Goal: Task Accomplishment & Management: Use online tool/utility

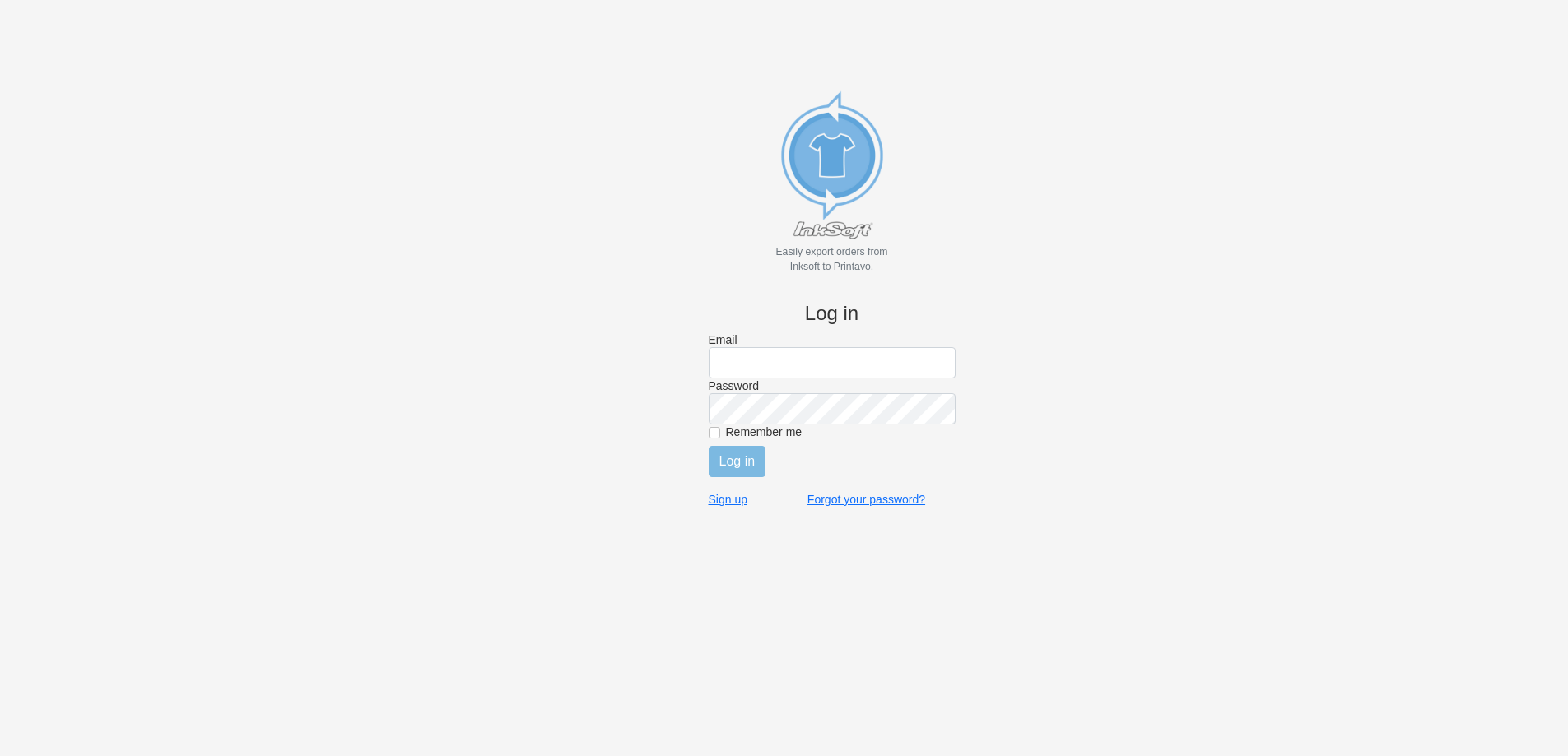
type input "[EMAIL_ADDRESS][DOMAIN_NAME]"
click at [759, 440] on div "Remember me" at bounding box center [832, 434] width 247 height 19
click at [720, 436] on input "Remember me" at bounding box center [715, 433] width 12 height 12
checkbox input "true"
click at [734, 469] on input "Log in" at bounding box center [738, 461] width 58 height 31
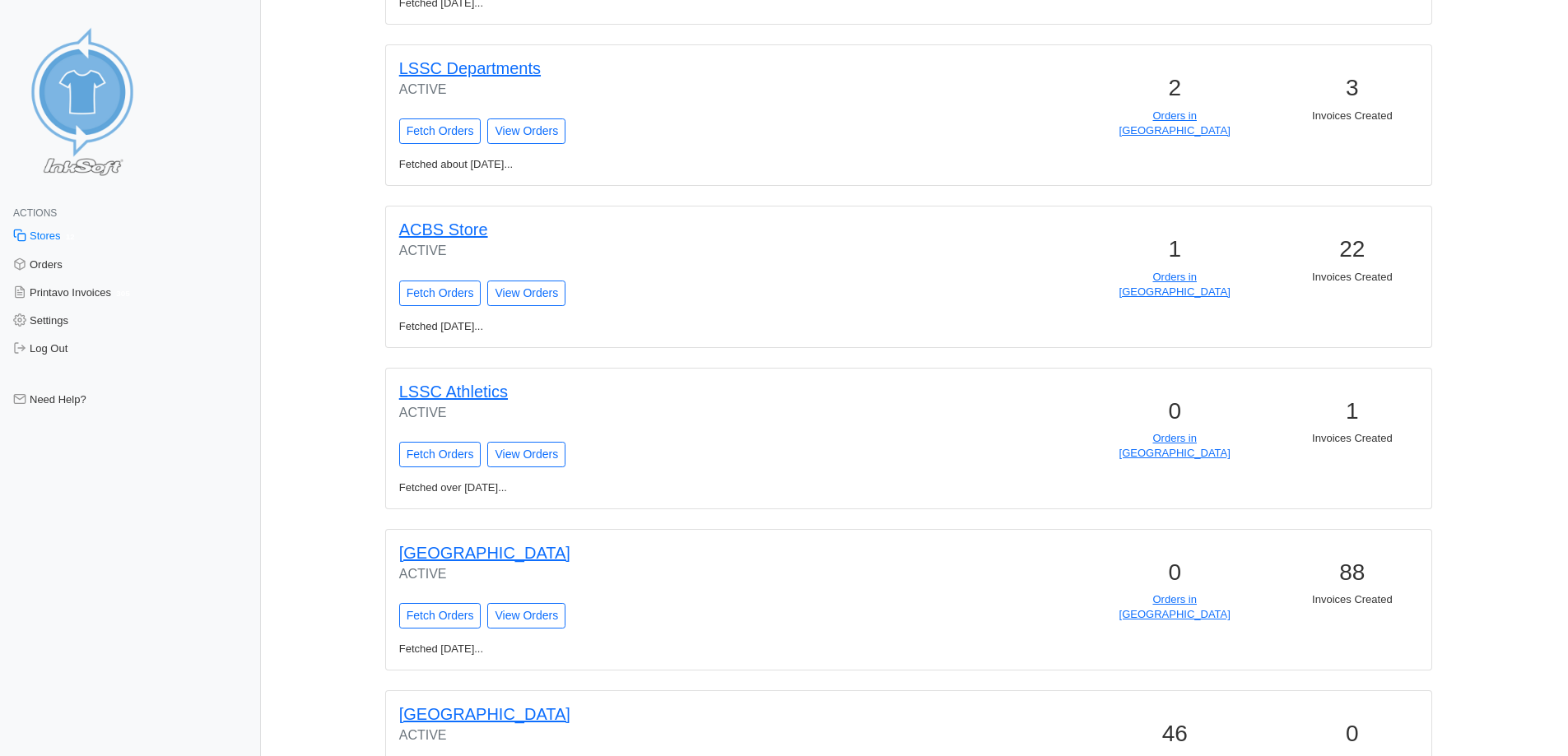
scroll to position [905, 0]
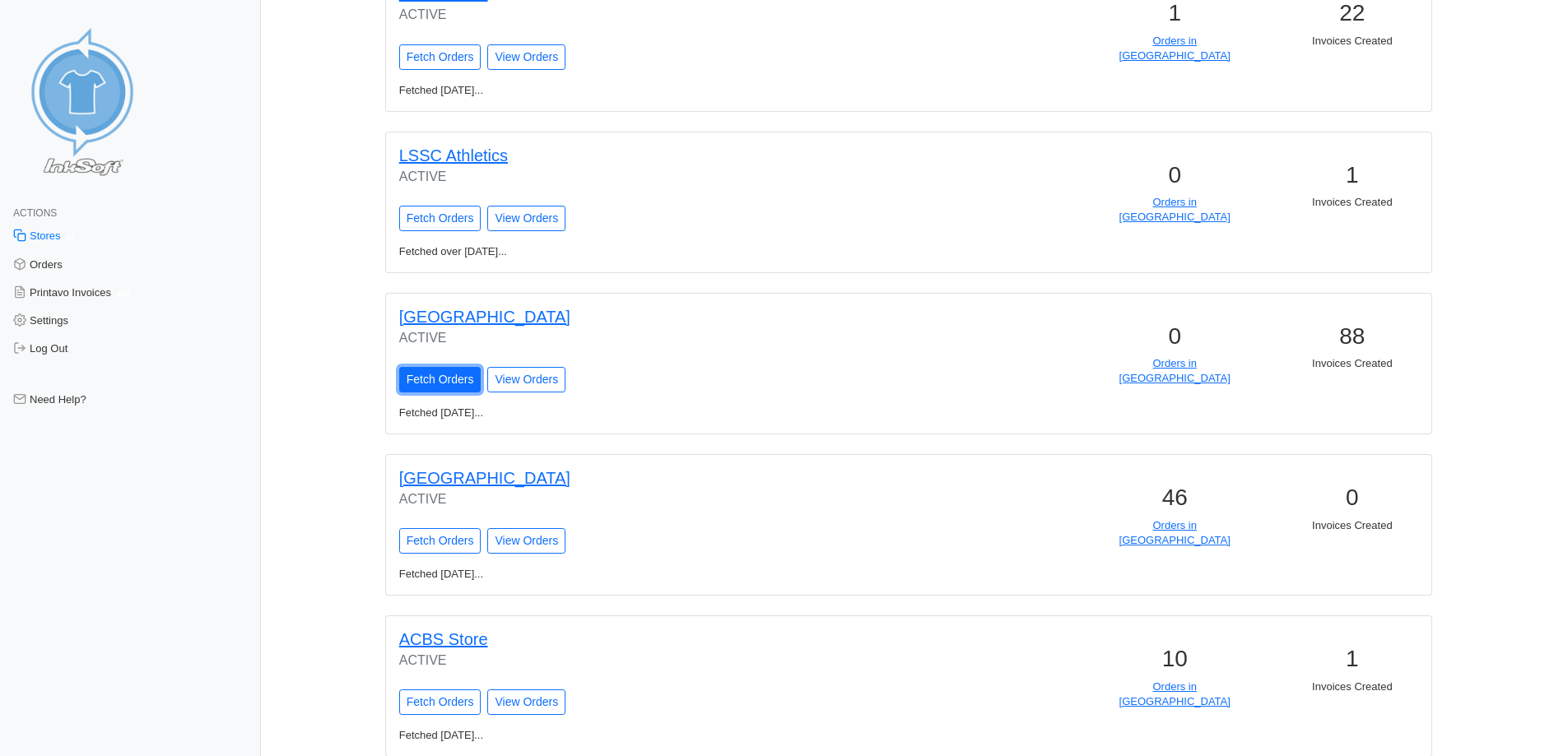
click at [452, 382] on input "Fetch Orders" at bounding box center [440, 380] width 82 height 25
type input "Fetching Orders..."
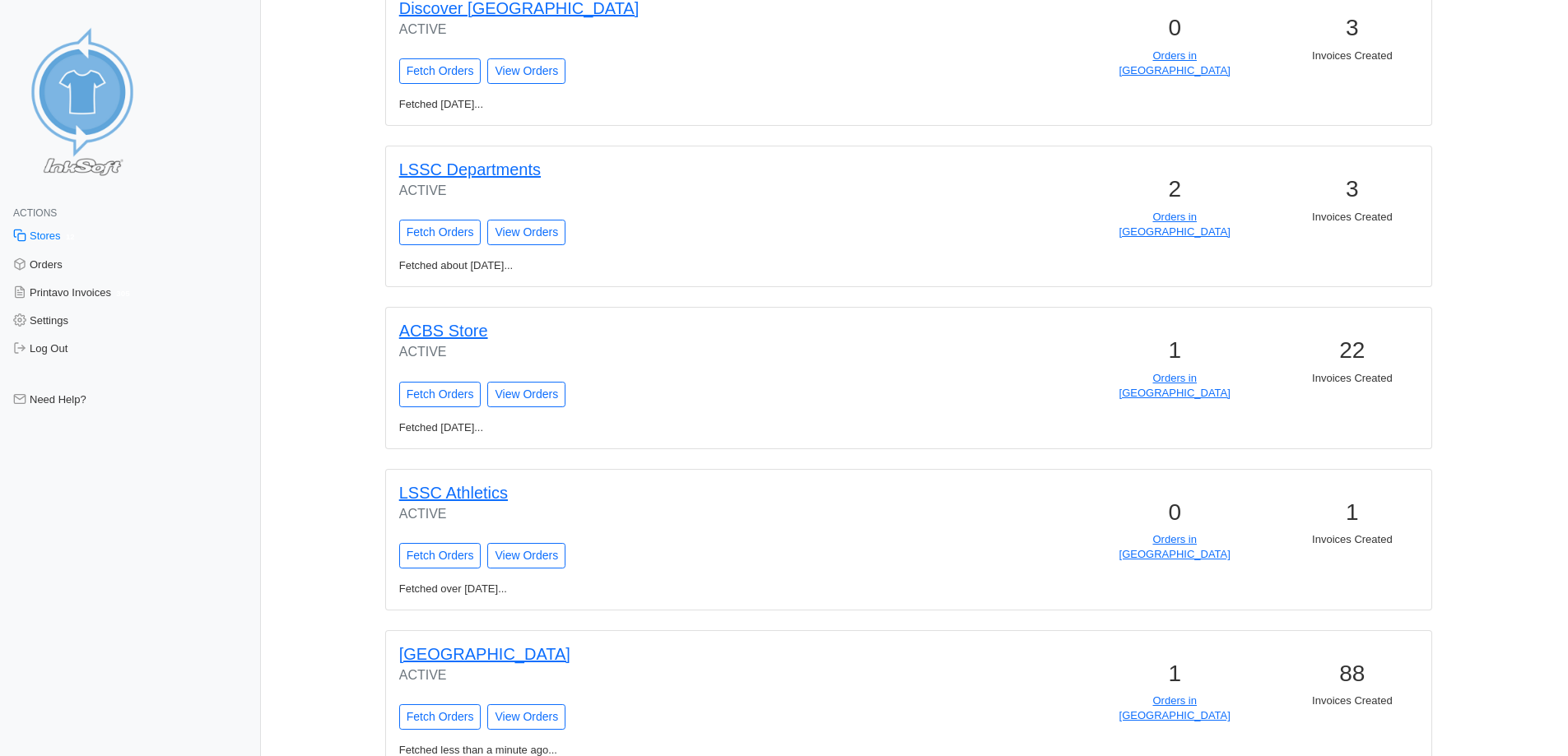
scroll to position [658, 0]
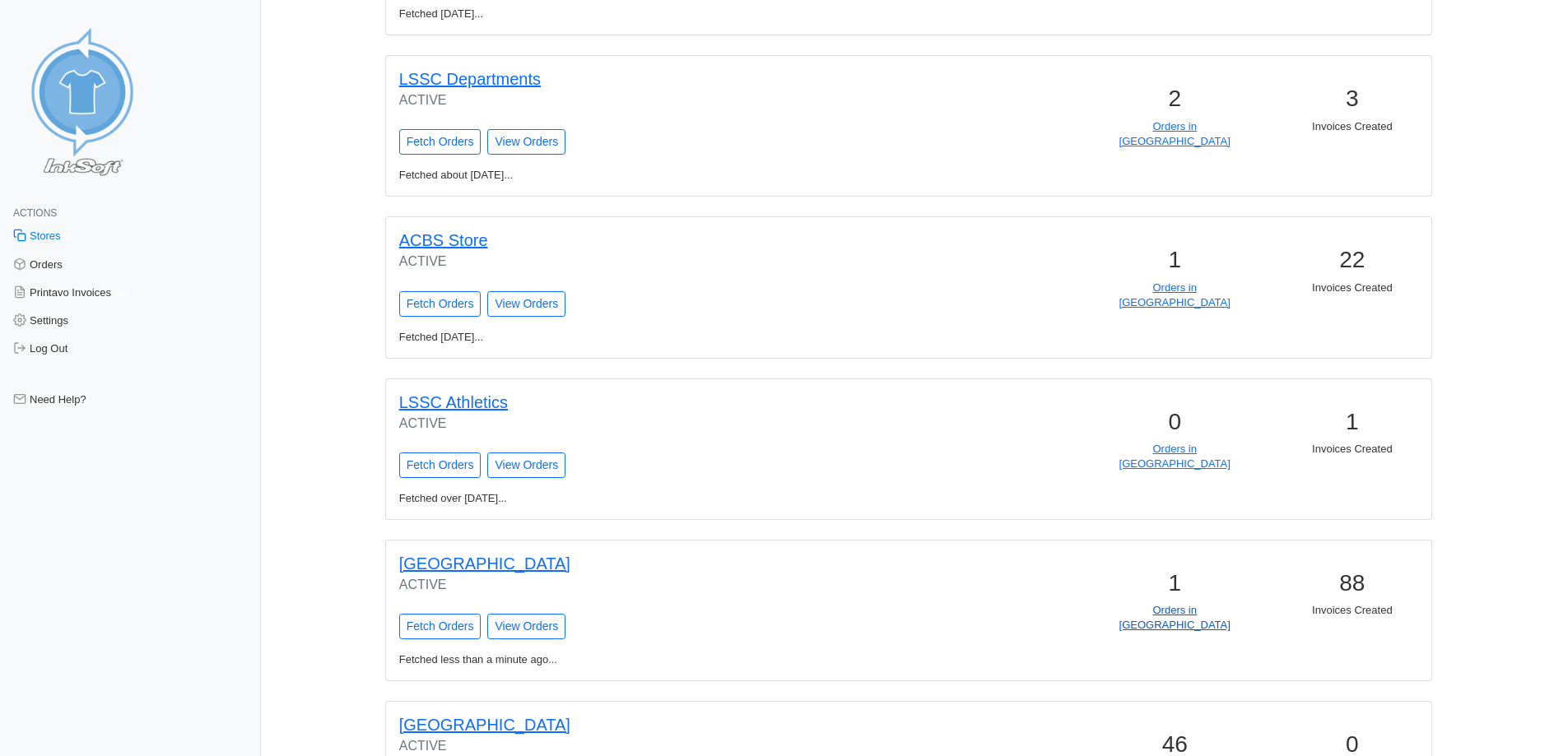
click at [1170, 607] on link "Orders in Queue" at bounding box center [1174, 618] width 111 height 27
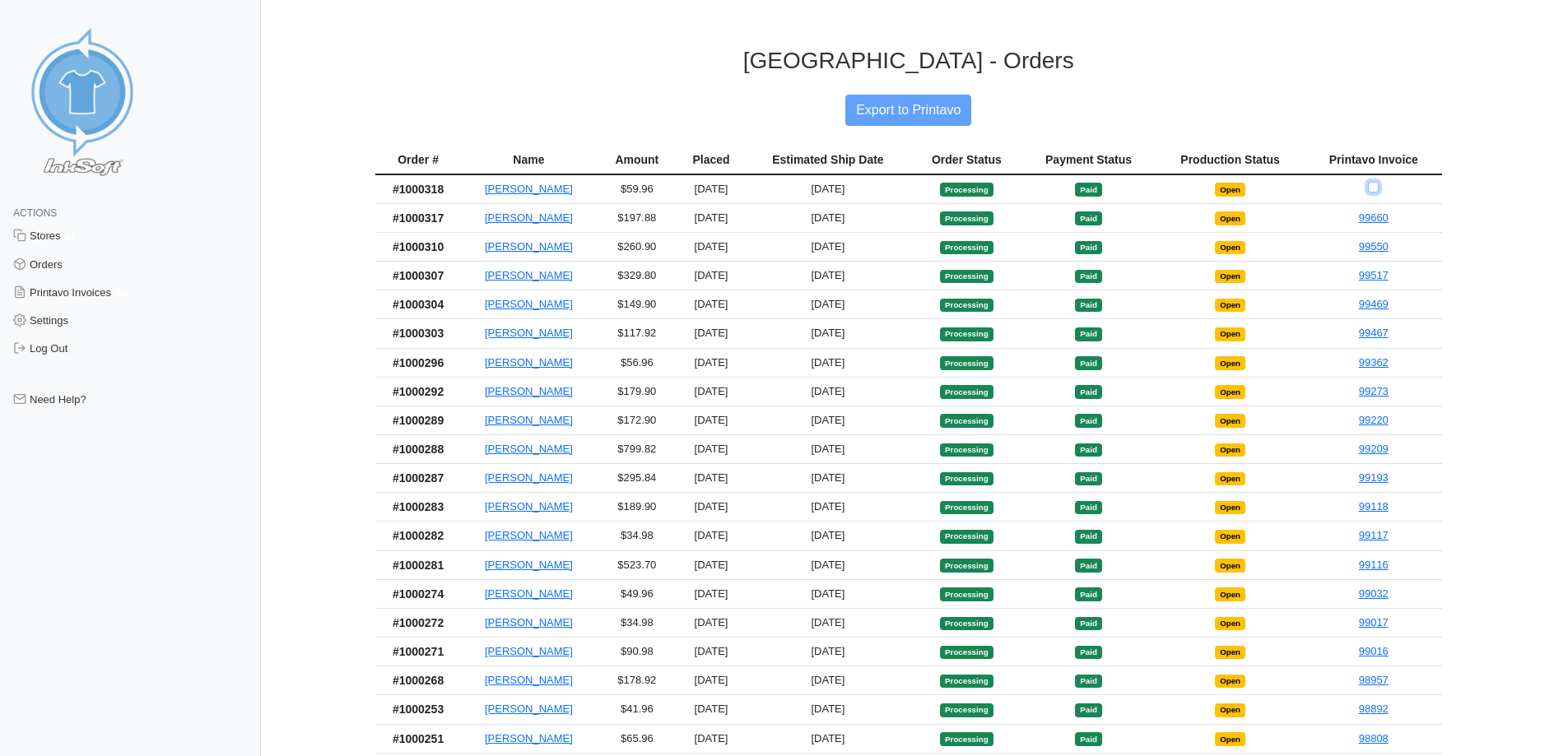
click at [1377, 186] on input "Checkbox for selecting orders for invoice" at bounding box center [1373, 187] width 11 height 11
checkbox input "true"
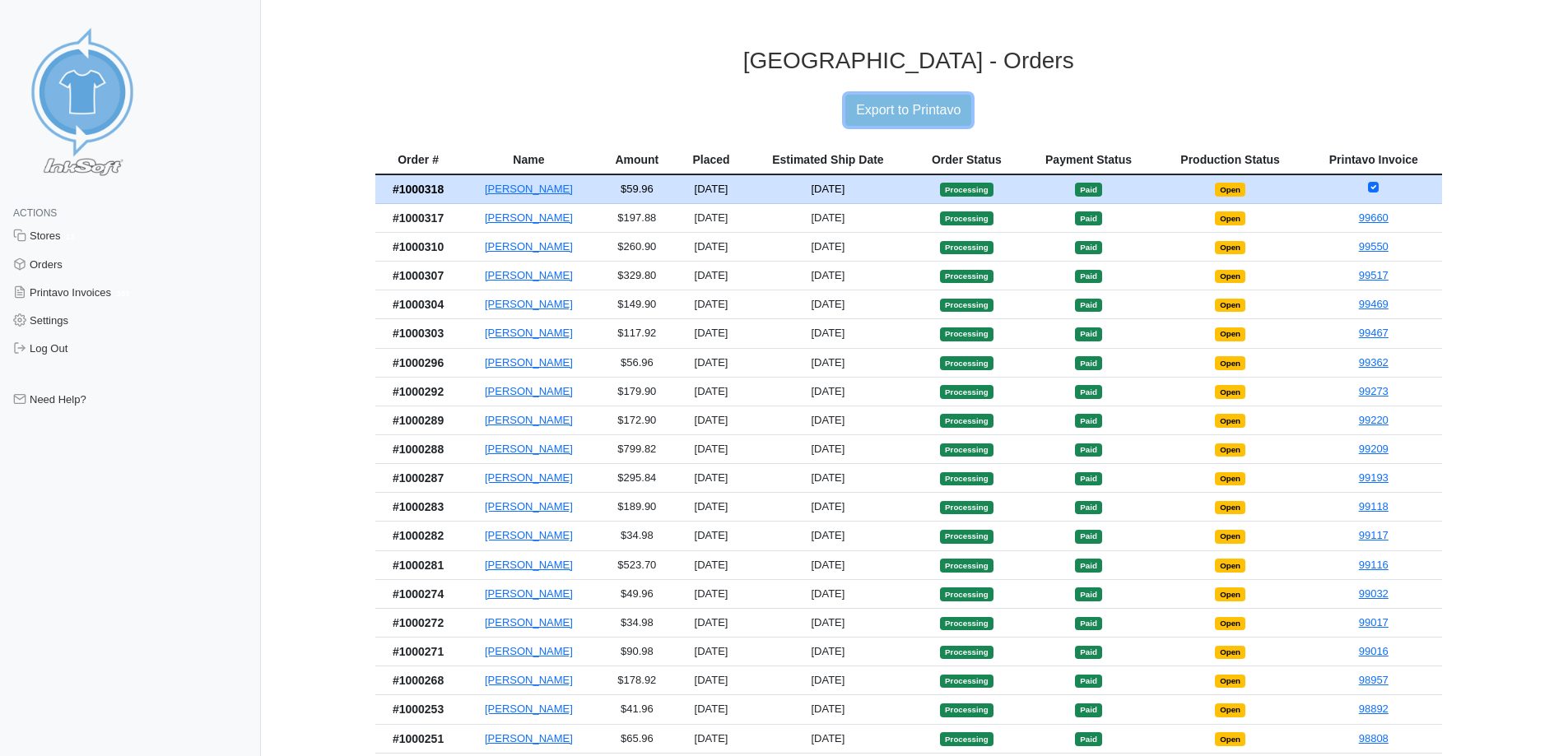
click at [926, 117] on input "Export to Printavo" at bounding box center [908, 110] width 126 height 31
type input "Export to Printavo"
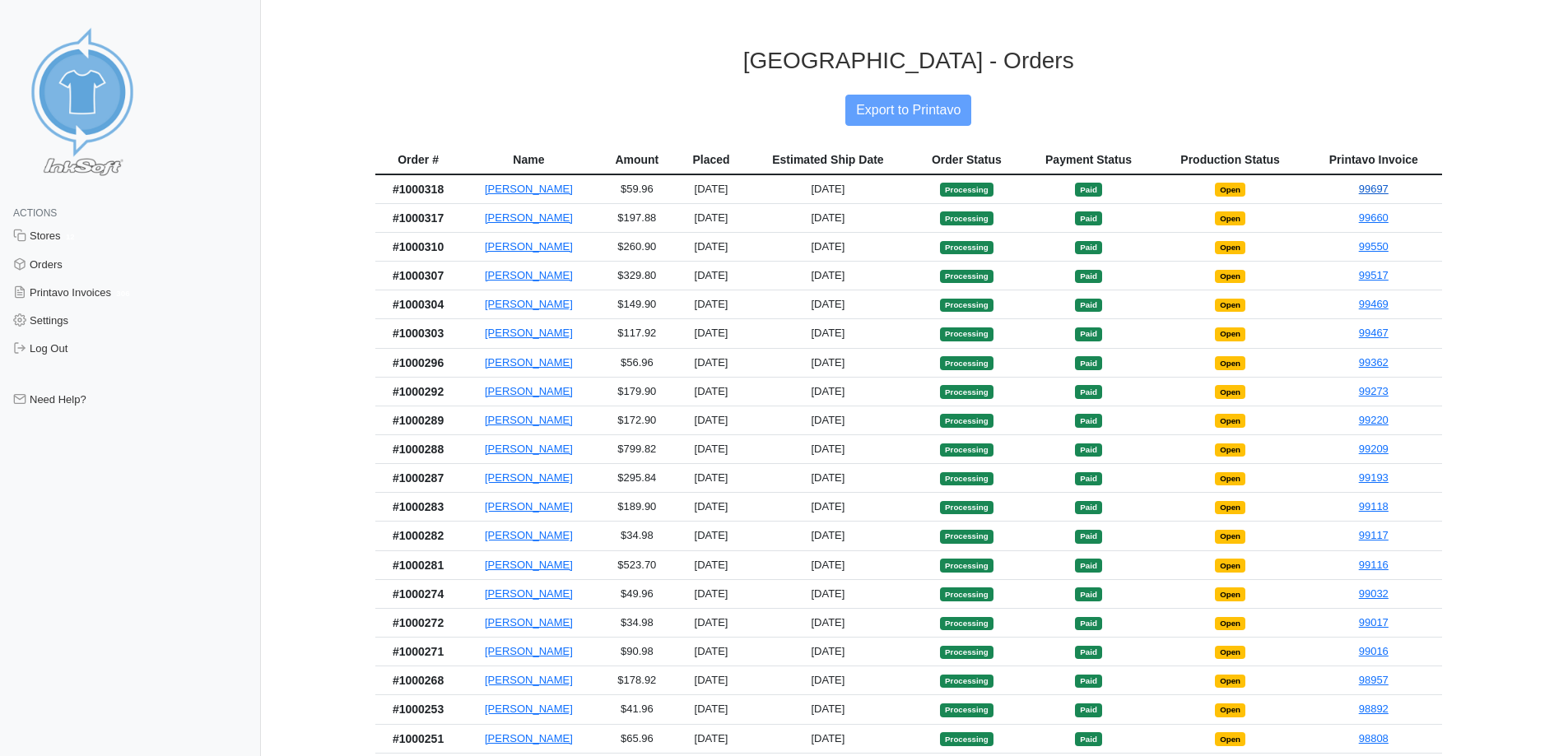
click at [1370, 189] on link "99697" at bounding box center [1374, 189] width 30 height 13
click at [1385, 222] on link "99660" at bounding box center [1374, 218] width 30 height 13
